Goal: Find contact information: Find contact information

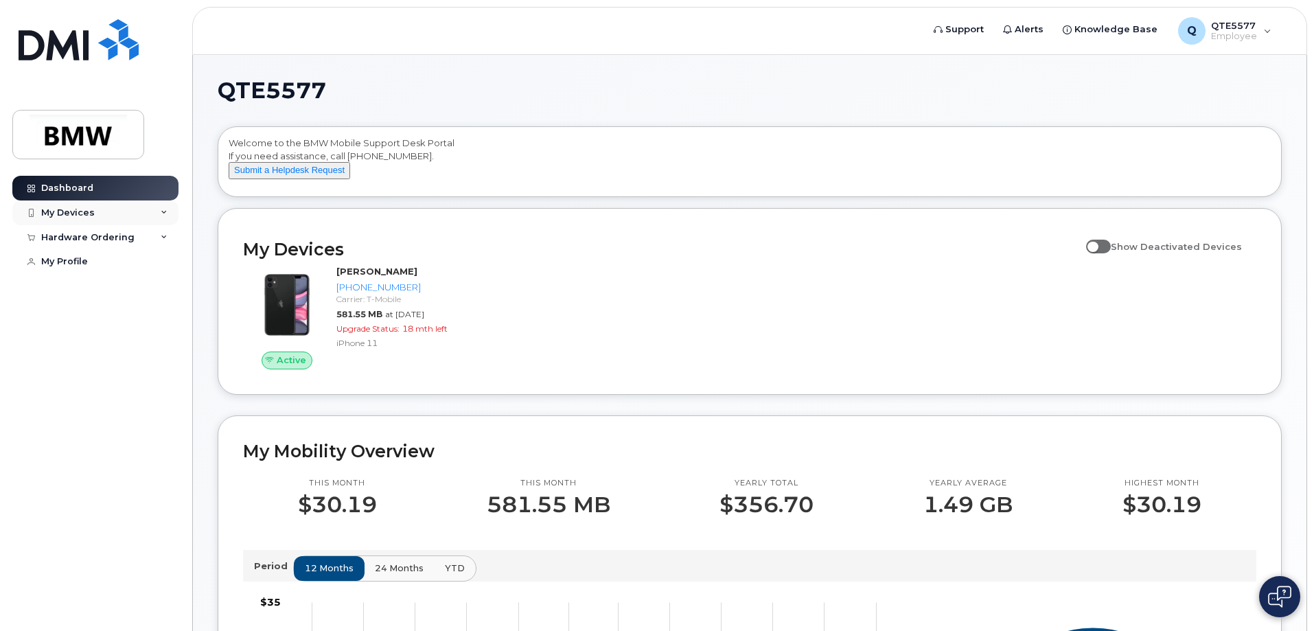
click at [72, 211] on div "My Devices" at bounding box center [68, 212] width 54 height 11
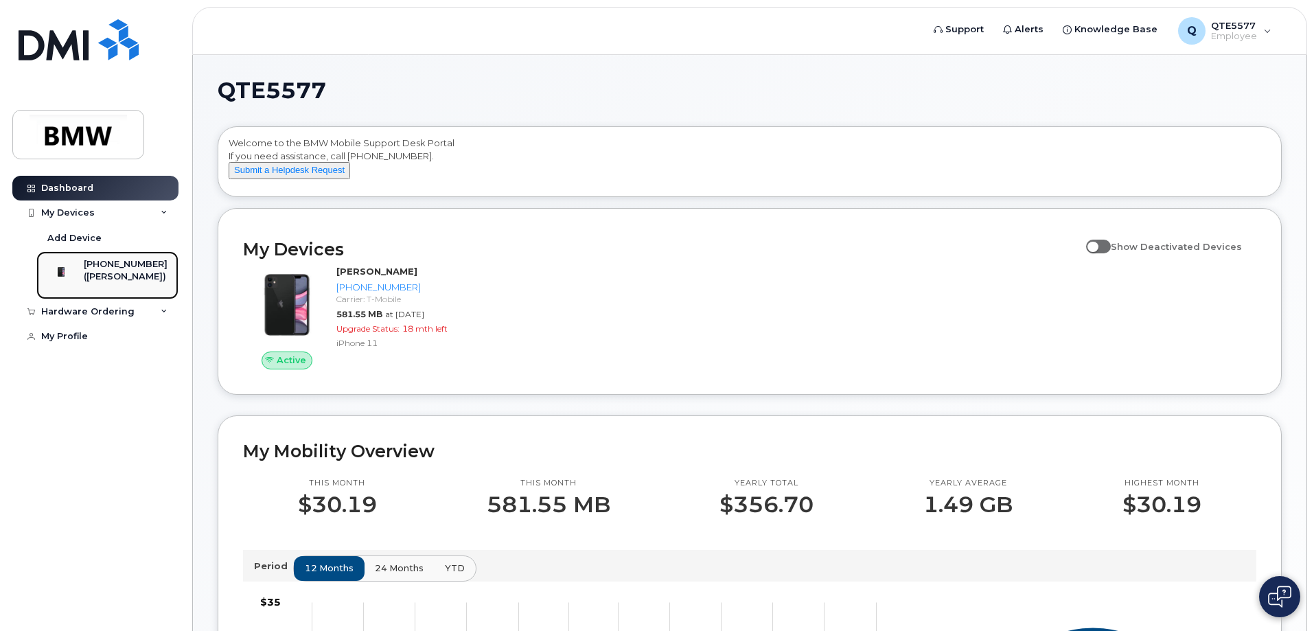
click at [126, 263] on div "[PHONE_NUMBER]" at bounding box center [126, 264] width 84 height 12
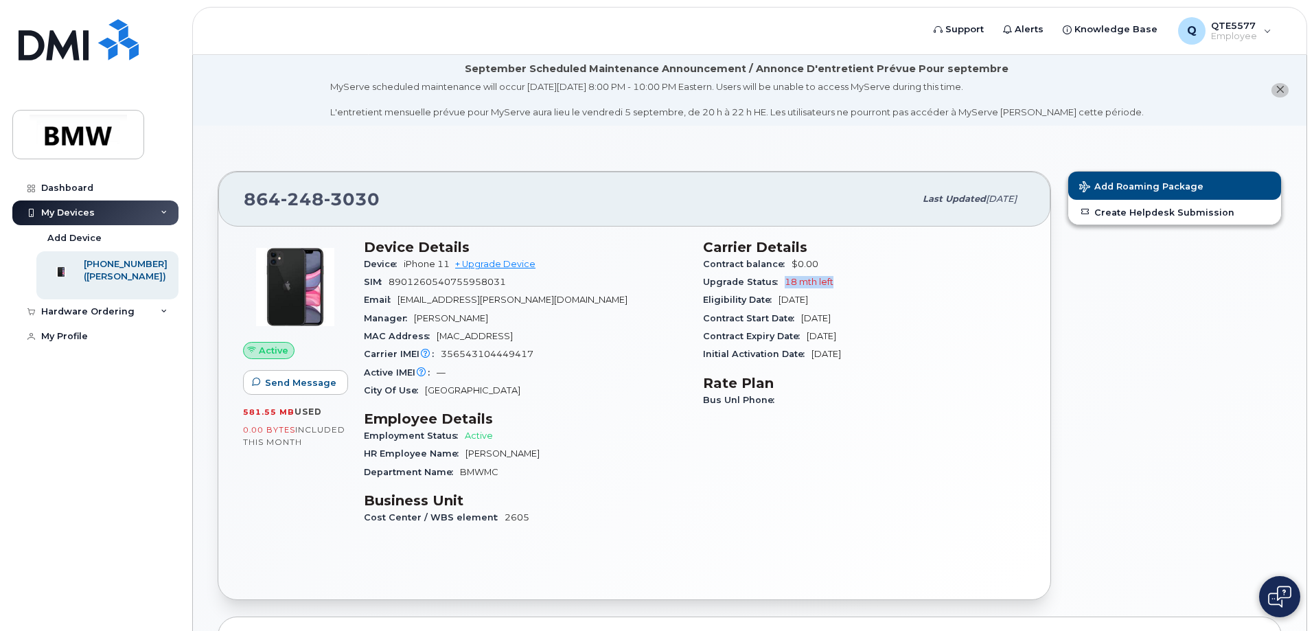
drag, startPoint x: 783, startPoint y: 281, endPoint x: 835, endPoint y: 279, distance: 51.5
click at [835, 279] on div "Upgrade Status 18 mth left" at bounding box center [864, 282] width 323 height 18
click at [761, 446] on div "Carrier Details Contract balance $0.00 Upgrade Status 18 mth left Eligibility D…" at bounding box center [864, 388] width 339 height 315
click at [73, 317] on div "Hardware Ordering" at bounding box center [87, 311] width 93 height 11
click at [76, 324] on div "Hardware Ordering" at bounding box center [95, 311] width 166 height 25
